Goal: Manage account settings

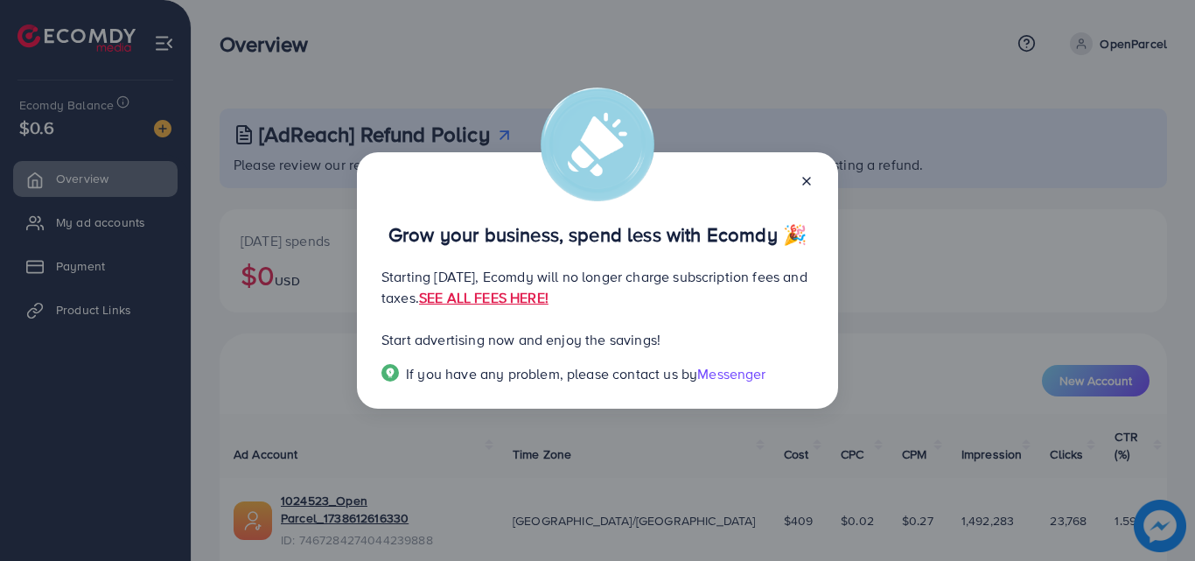
click at [804, 179] on icon at bounding box center [806, 181] width 14 height 14
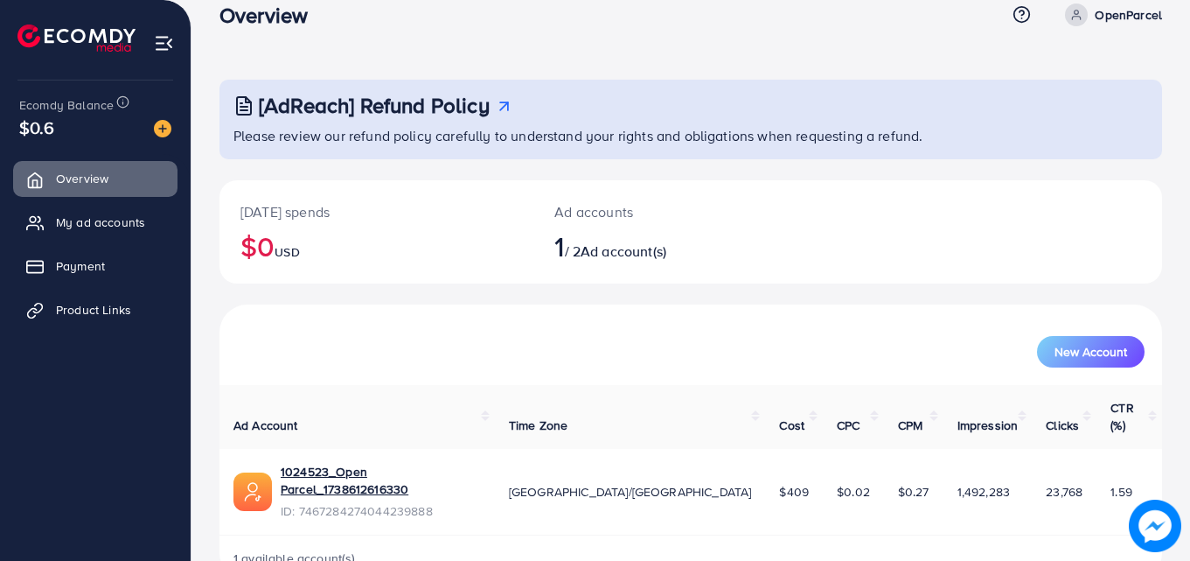
scroll to position [41, 0]
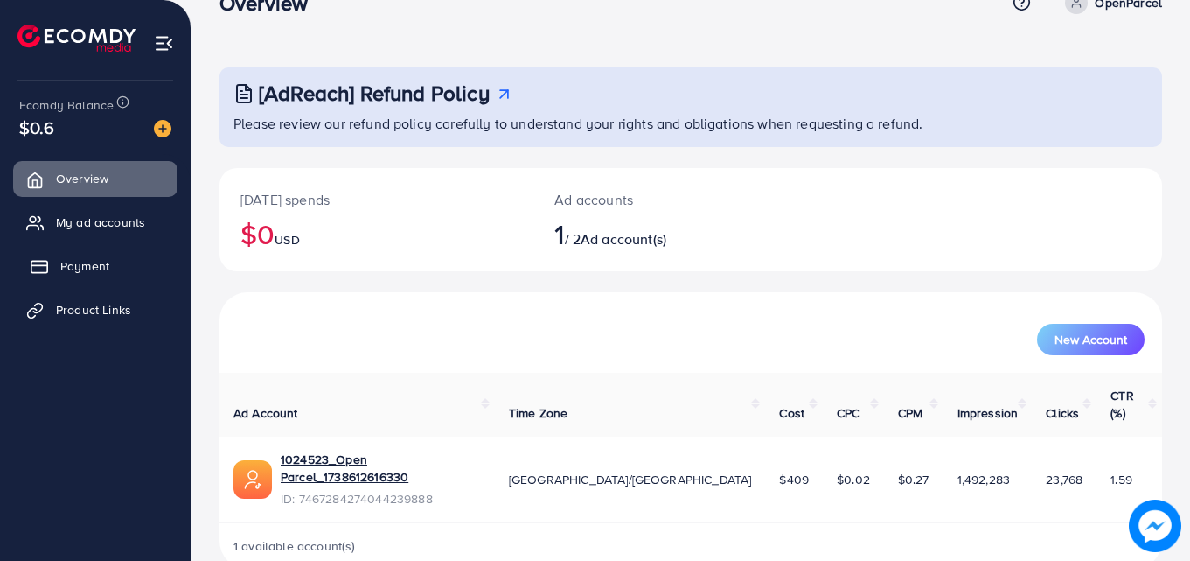
click at [83, 265] on span "Payment" at bounding box center [84, 265] width 49 height 17
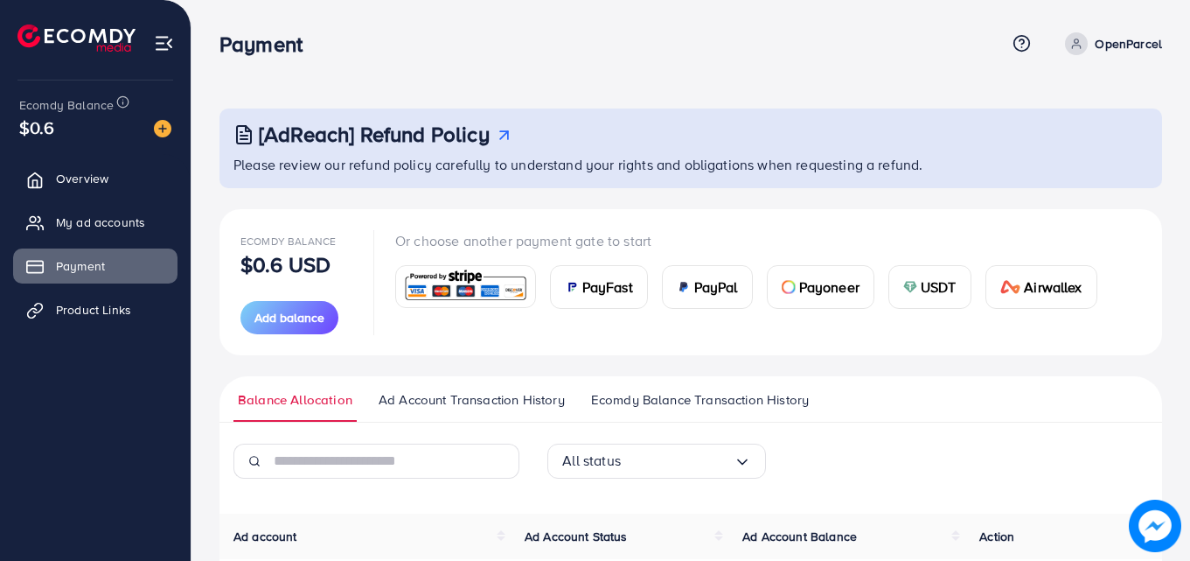
drag, startPoint x: 1189, startPoint y: 252, endPoint x: 1194, endPoint y: 404, distance: 152.3
click at [1190, 404] on html "Payment Help Center Contact Support Plans and Pricing Term and policy About Us …" at bounding box center [595, 280] width 1190 height 561
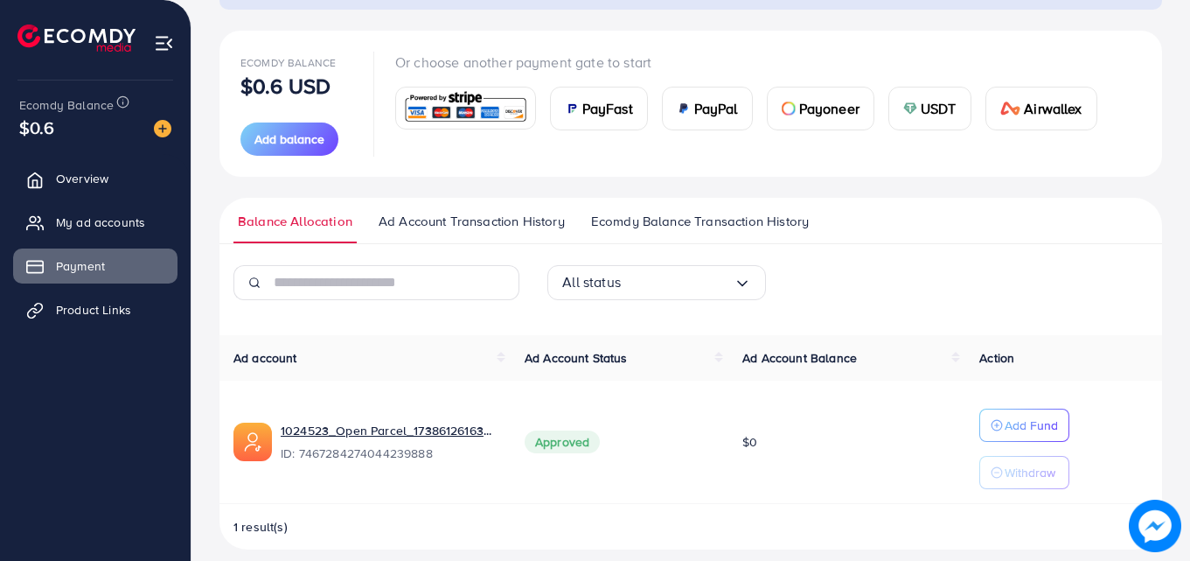
scroll to position [195, 0]
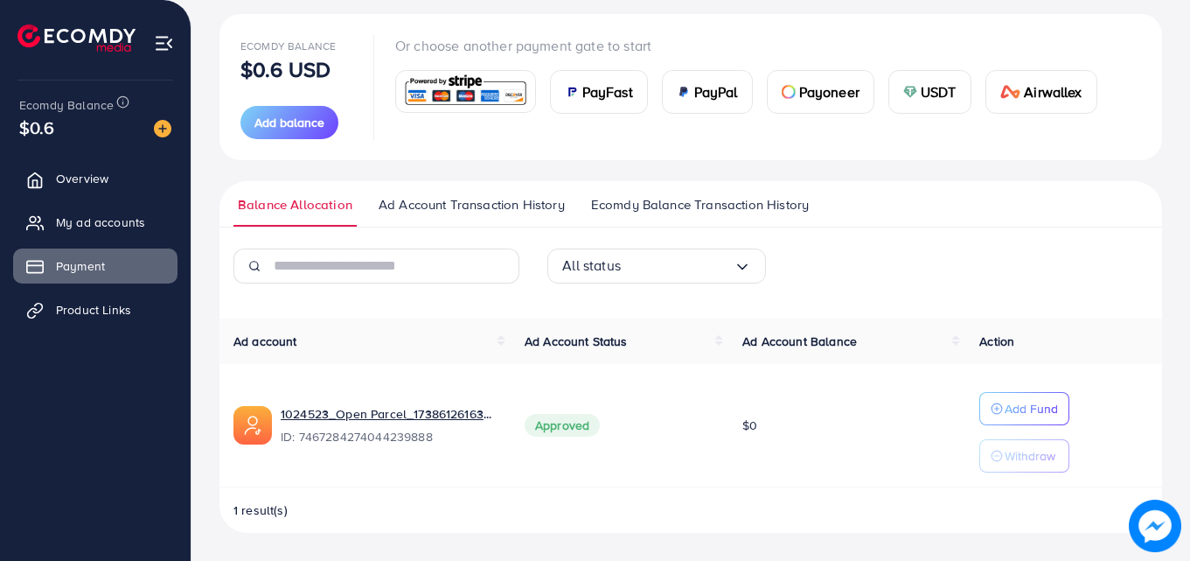
click at [1061, 293] on div "All status Loading..." at bounding box center [691, 272] width 943 height 49
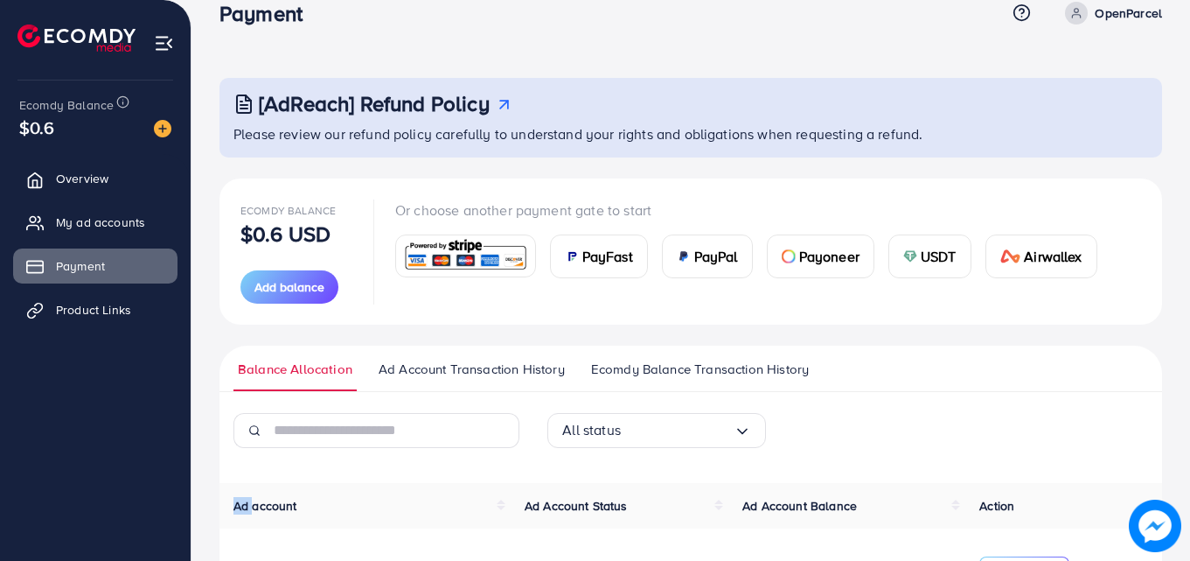
scroll to position [1, 0]
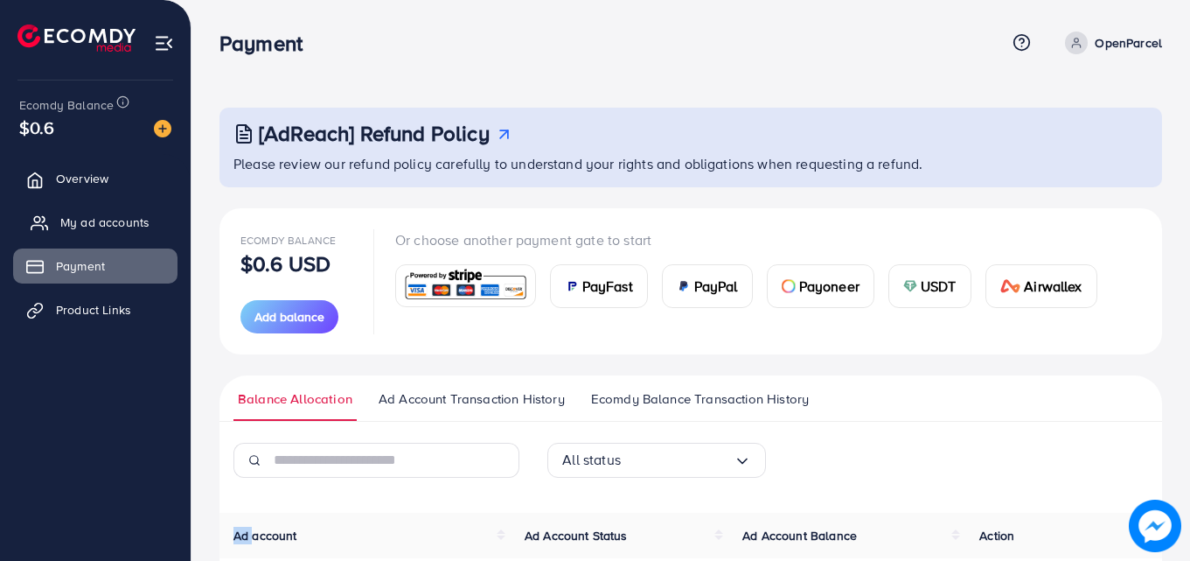
click at [96, 226] on span "My ad accounts" at bounding box center [104, 221] width 89 height 17
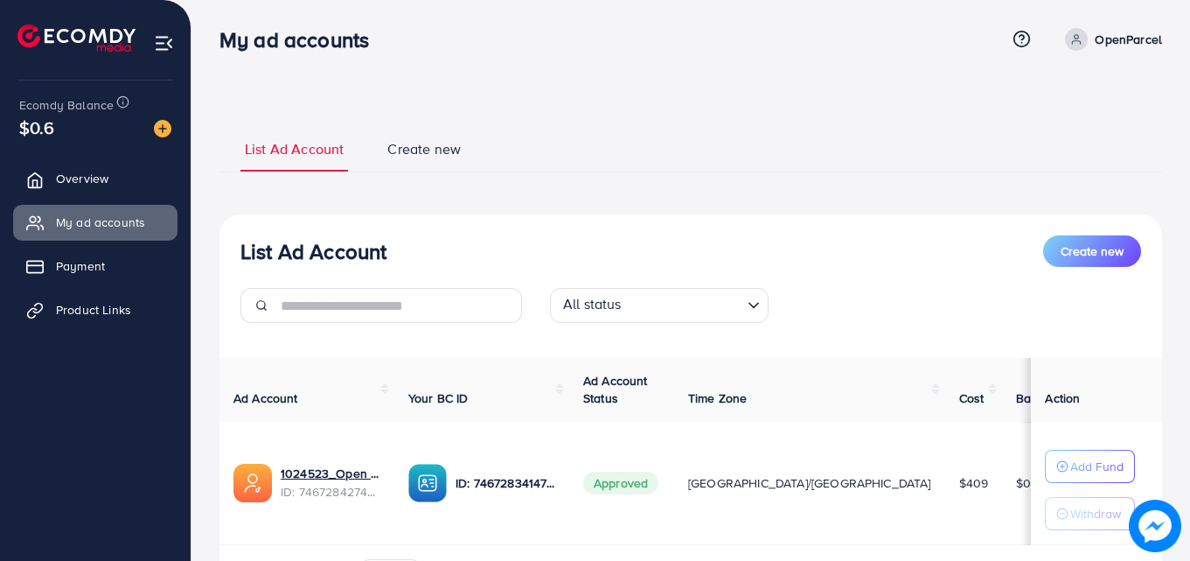
scroll to position [115, 0]
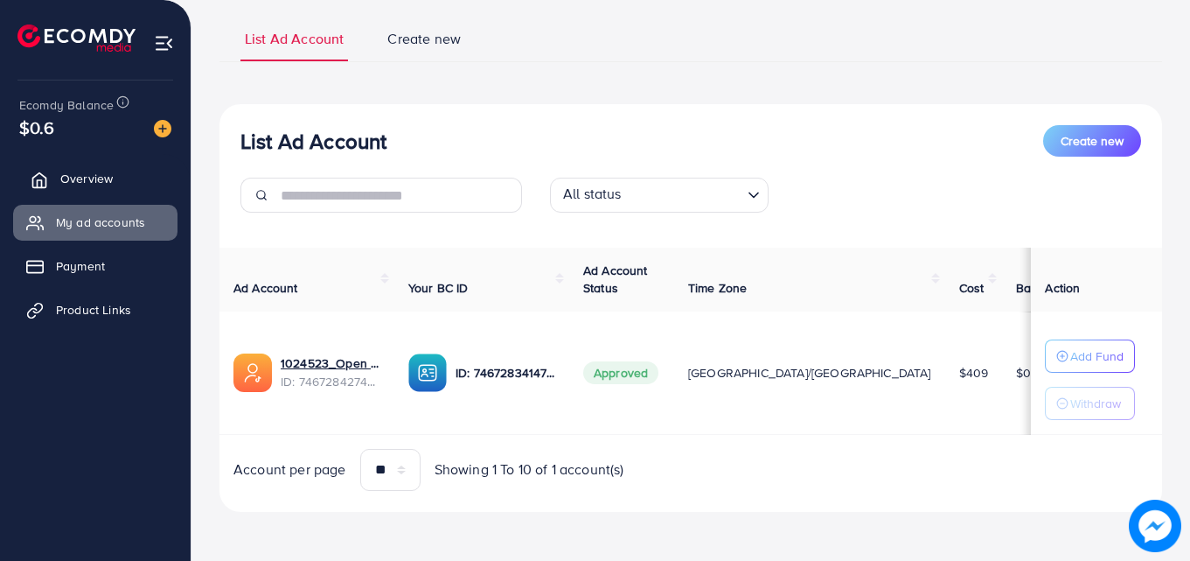
click at [92, 178] on span "Overview" at bounding box center [86, 178] width 52 height 17
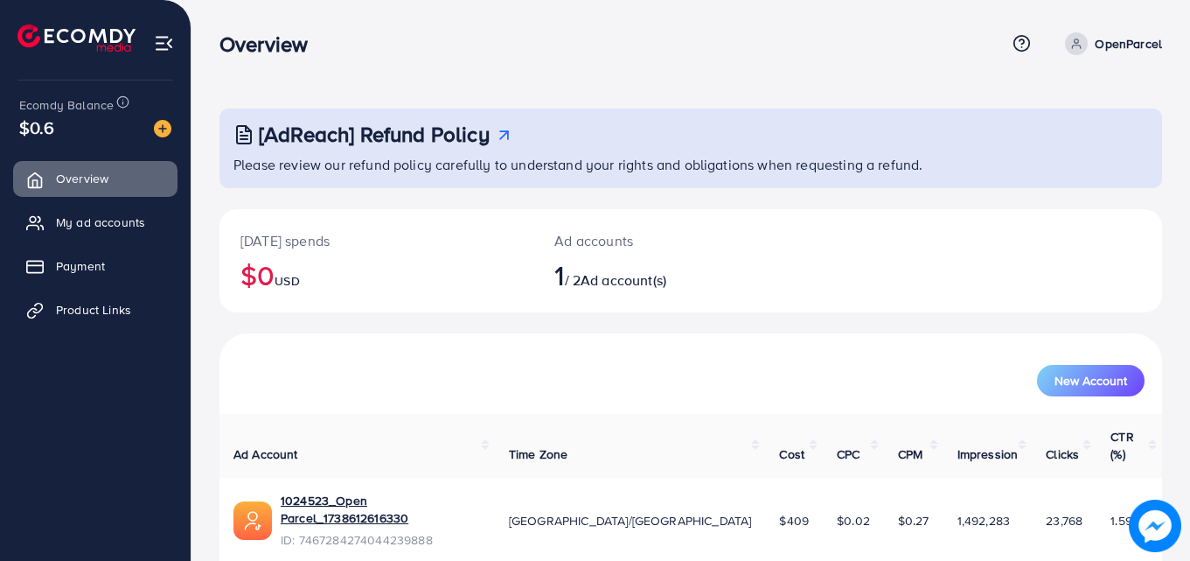
scroll to position [41, 0]
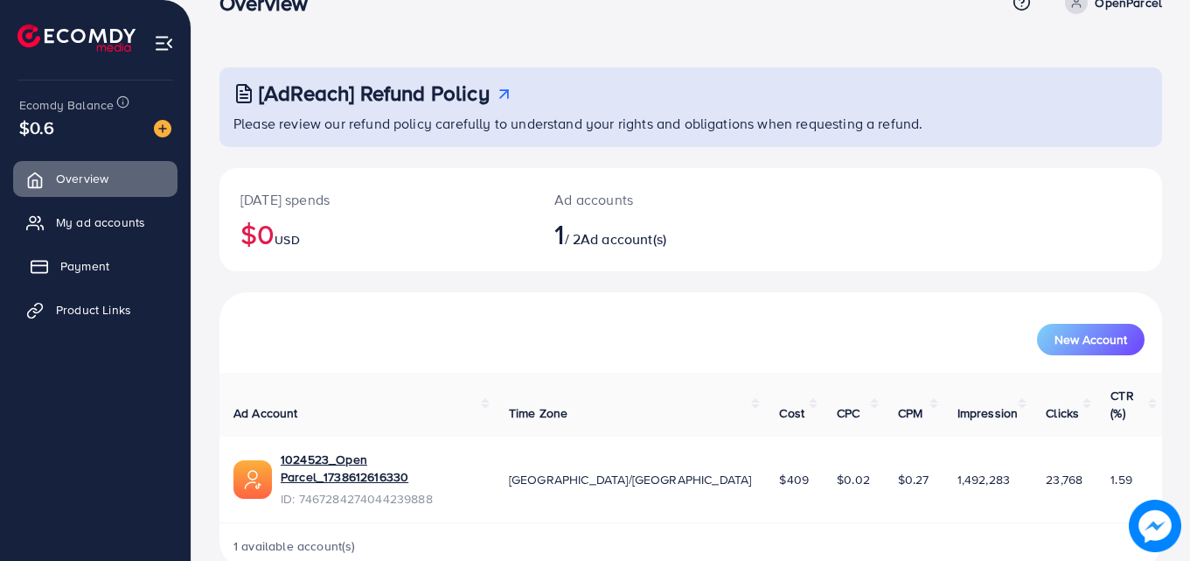
click at [80, 268] on span "Payment" at bounding box center [84, 265] width 49 height 17
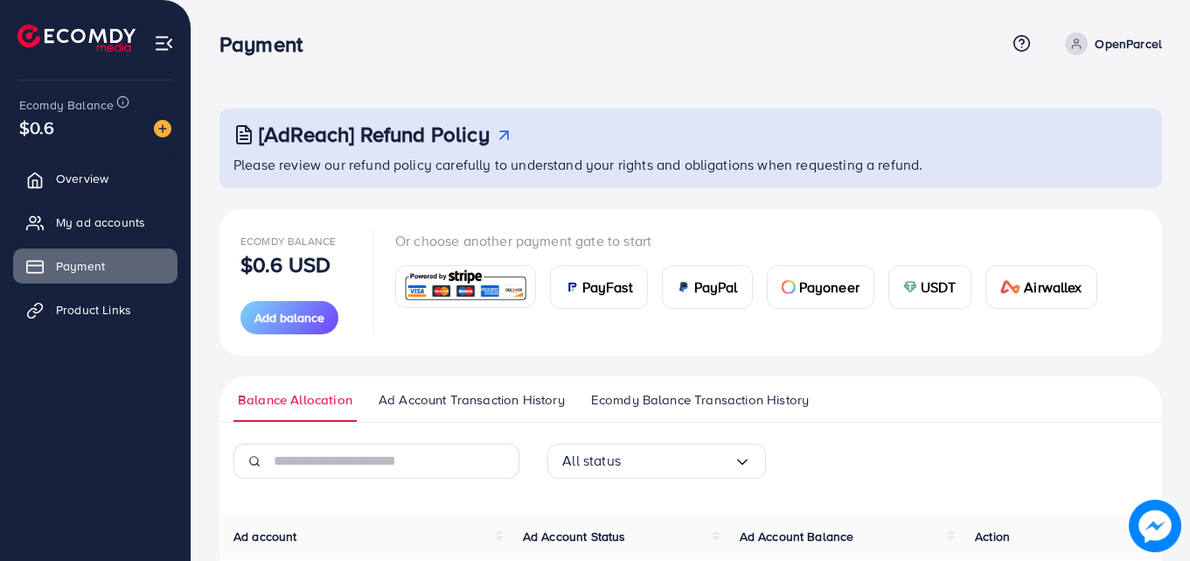
click at [166, 47] on img at bounding box center [164, 43] width 20 height 20
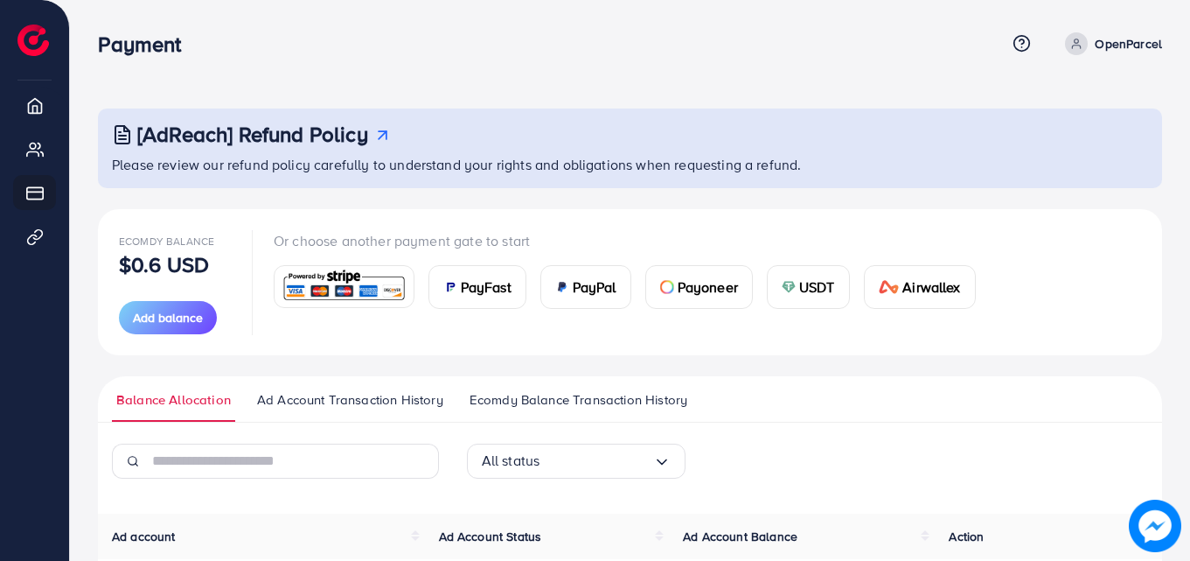
click at [1098, 35] on p "OpenParcel" at bounding box center [1128, 43] width 67 height 21
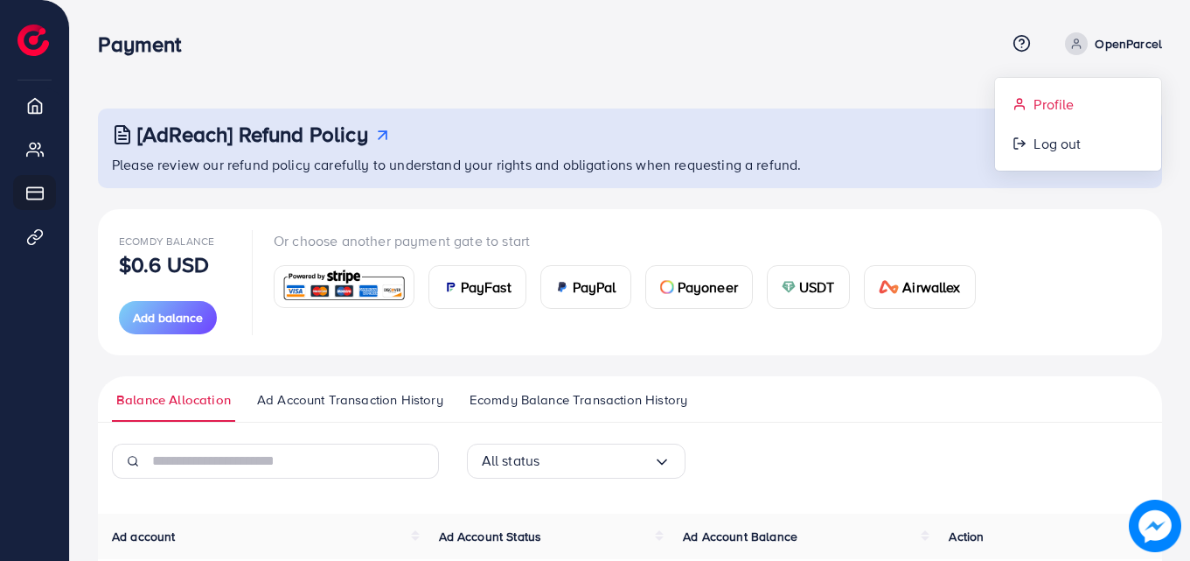
click at [1068, 108] on span "Profile" at bounding box center [1054, 104] width 40 height 21
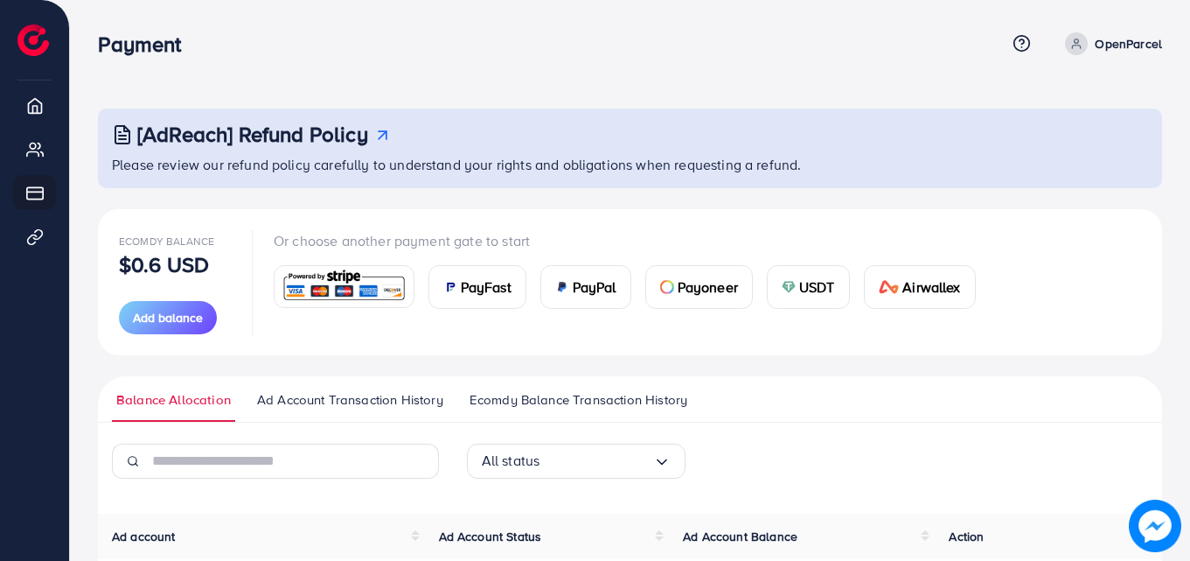
select select "********"
